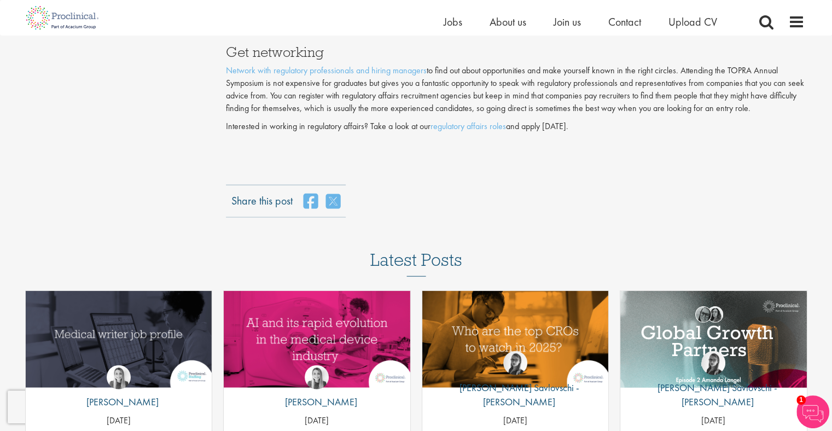
scroll to position [2415, 0]
click at [464, 124] on link "regulatory affairs roles" at bounding box center [467, 126] width 75 height 11
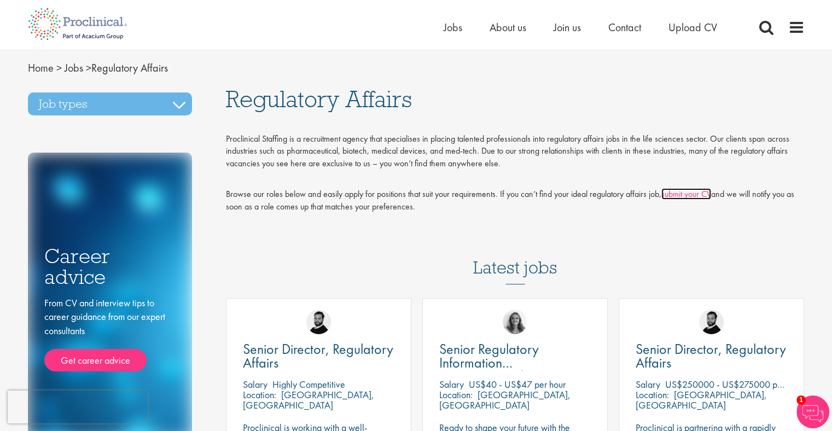
click at [692, 192] on link "submit your CV" at bounding box center [686, 193] width 50 height 11
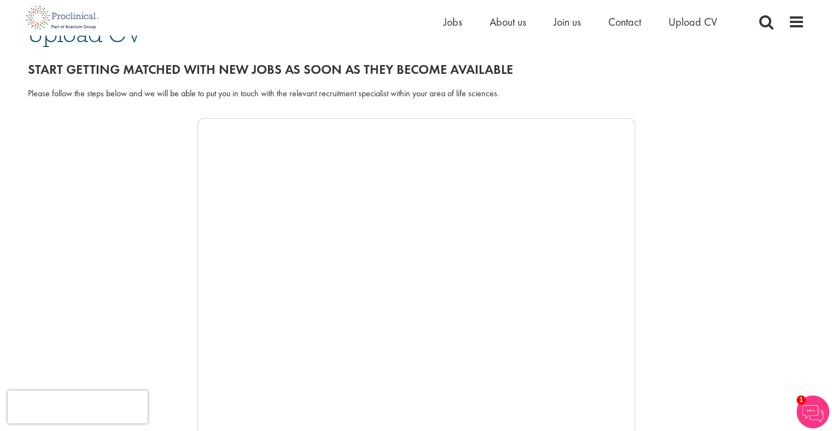
scroll to position [105, 0]
click at [754, 244] on div at bounding box center [416, 283] width 777 height 328
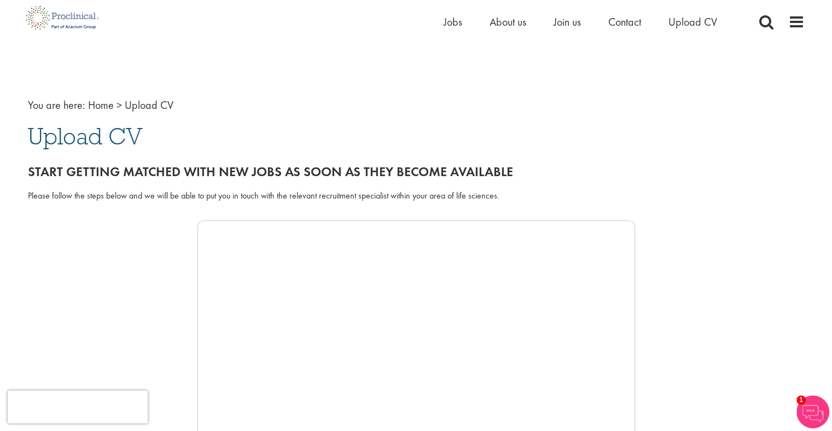
scroll to position [0, 0]
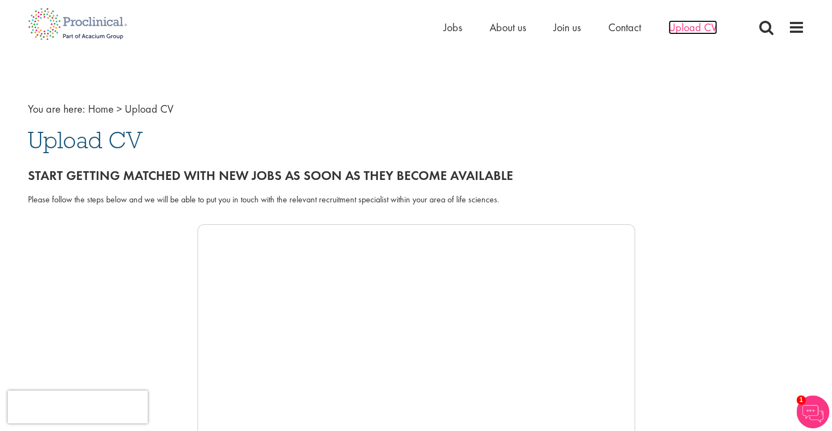
click at [700, 28] on span "Upload CV" at bounding box center [692, 27] width 49 height 14
click at [657, 240] on div at bounding box center [416, 388] width 777 height 328
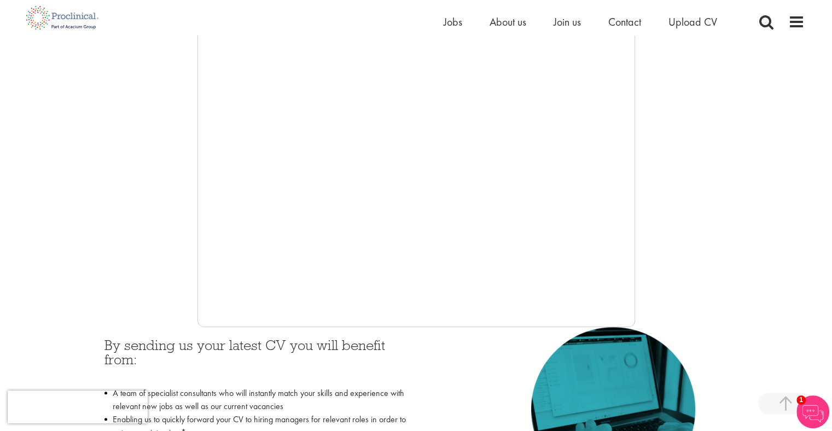
scroll to position [225, 0]
